Goal: Task Accomplishment & Management: Manage account settings

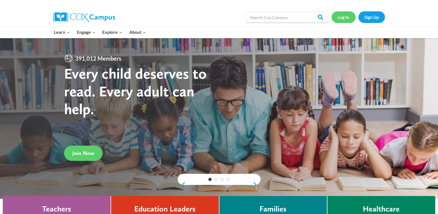
click at [349, 17] on link "Log In" at bounding box center [344, 16] width 24 height 11
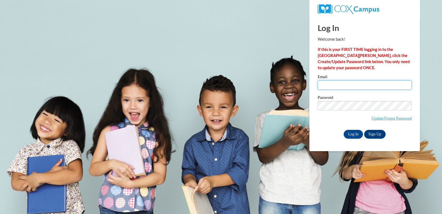
click at [337, 87] on input "Email" at bounding box center [365, 84] width 94 height 9
type input "craw725@gmail.com"
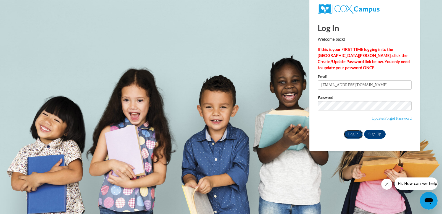
click at [353, 135] on input "Log In" at bounding box center [353, 134] width 19 height 9
